Goal: Task Accomplishment & Management: Complete application form

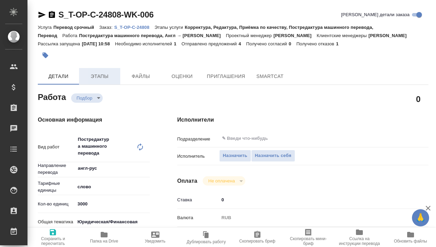
type textarea "x"
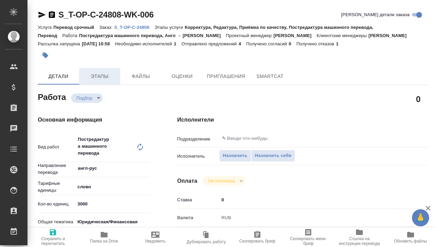
type textarea "x"
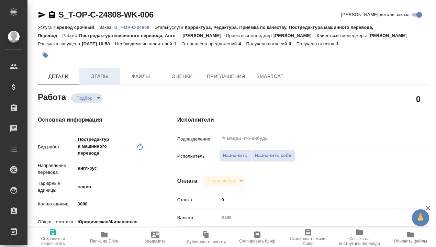
type textarea "x"
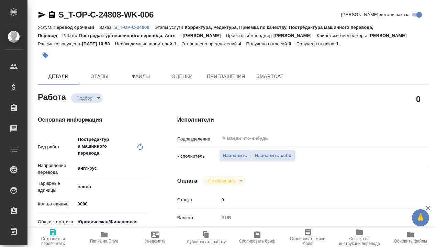
type textarea "x"
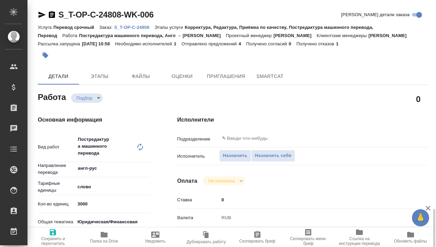
scroll to position [149, 0]
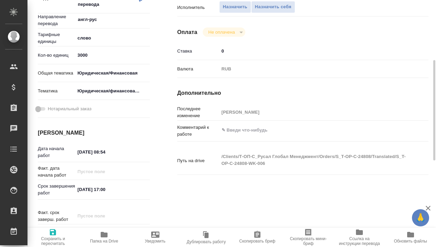
type textarea "x"
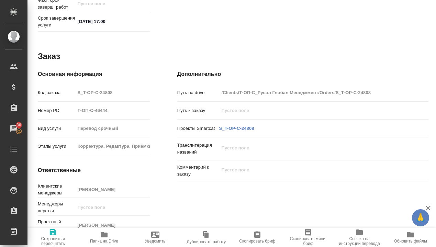
scroll to position [63, 0]
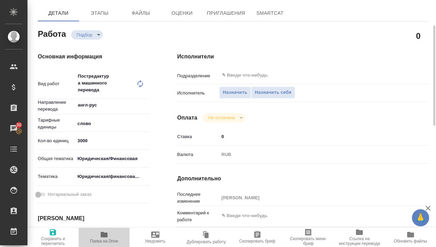
click at [102, 241] on span "Папка на Drive" at bounding box center [104, 241] width 28 height 5
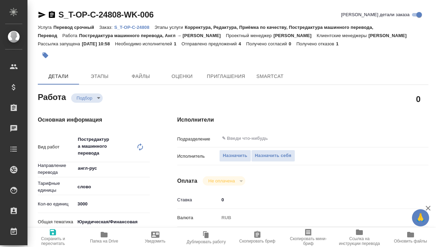
type textarea "x"
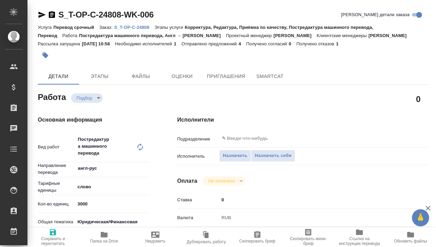
type textarea "x"
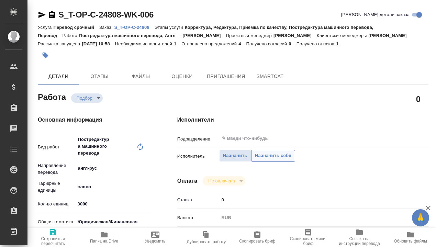
type textarea "x"
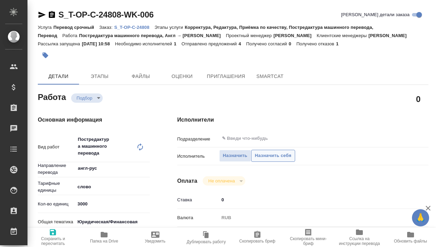
type textarea "x"
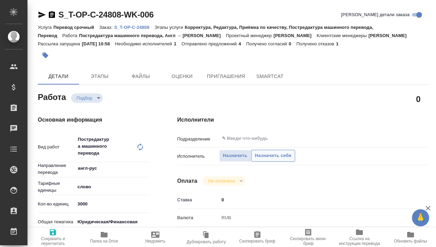
click at [276, 157] on span "Назначить себя" at bounding box center [273, 156] width 36 height 8
type textarea "x"
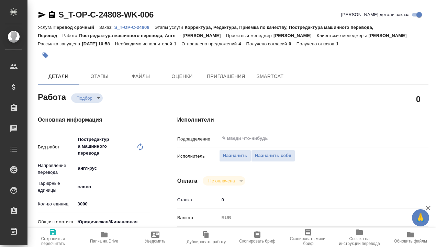
type textarea "x"
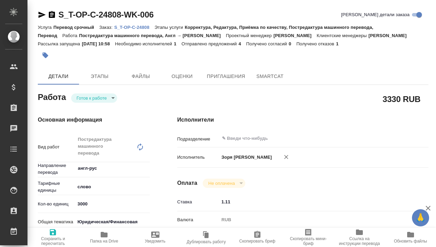
type textarea "x"
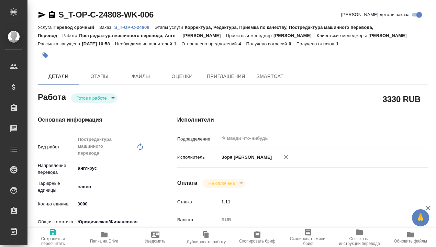
type textarea "x"
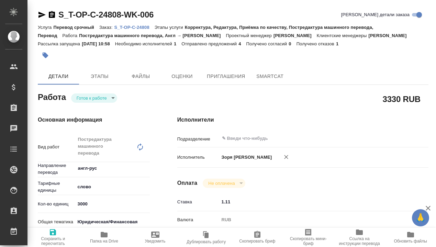
type textarea "x"
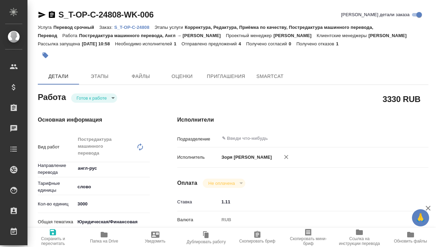
scroll to position [149, 0]
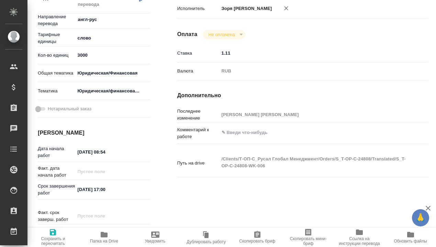
type textarea "x"
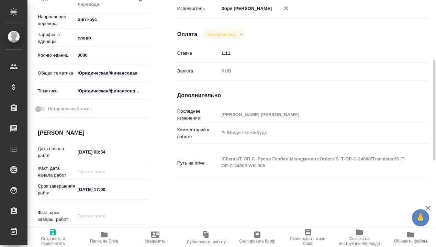
type textarea "x"
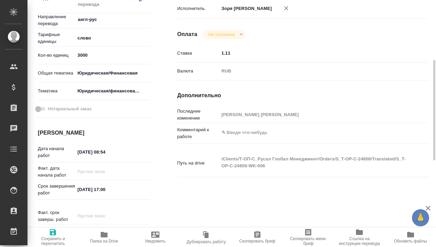
type textarea "x"
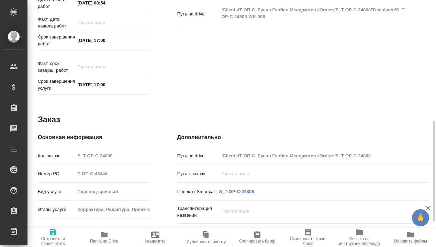
scroll to position [361, 0]
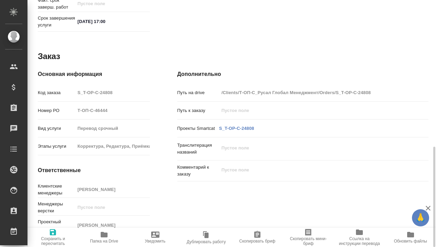
type textarea "x"
